Goal: Task Accomplishment & Management: Manage account settings

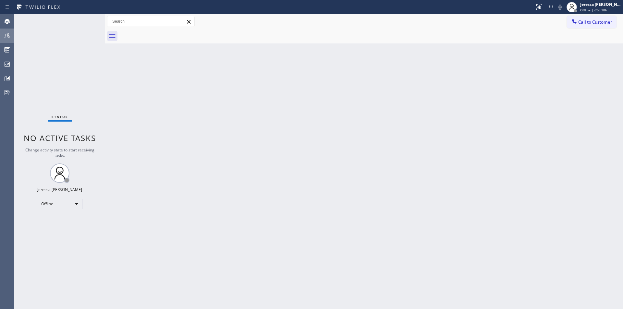
click at [3, 42] on div at bounding box center [7, 35] width 14 height 13
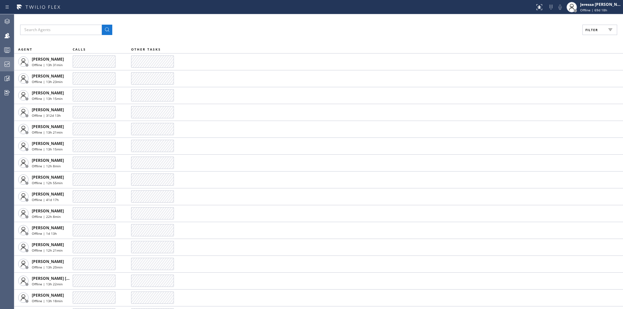
click at [6, 64] on icon at bounding box center [7, 64] width 8 height 8
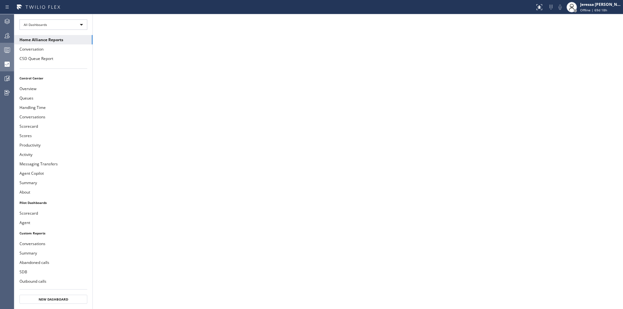
click at [7, 49] on icon at bounding box center [8, 51] width 4 height 4
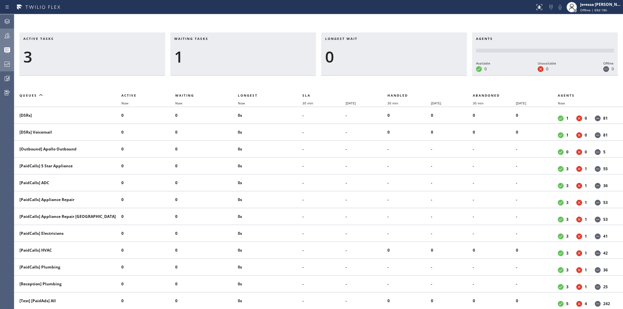
click at [8, 35] on icon at bounding box center [7, 36] width 8 height 8
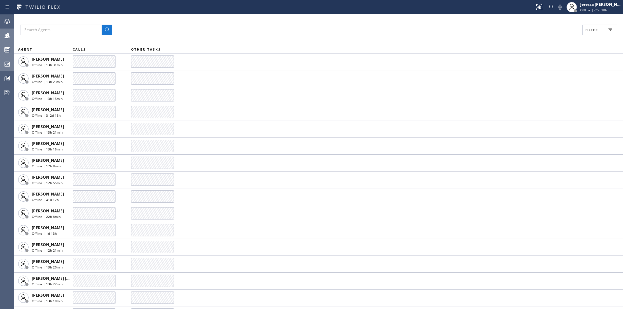
click at [599, 29] on button "Filter" at bounding box center [600, 30] width 35 height 10
click at [550, 75] on label "Available" at bounding box center [575, 77] width 85 height 6
click at [533, 75] on input "Available" at bounding box center [529, 77] width 8 height 8
checkbox input "true"
click at [577, 37] on span "Apply" at bounding box center [583, 37] width 13 height 5
